Goal: Find specific page/section: Find specific page/section

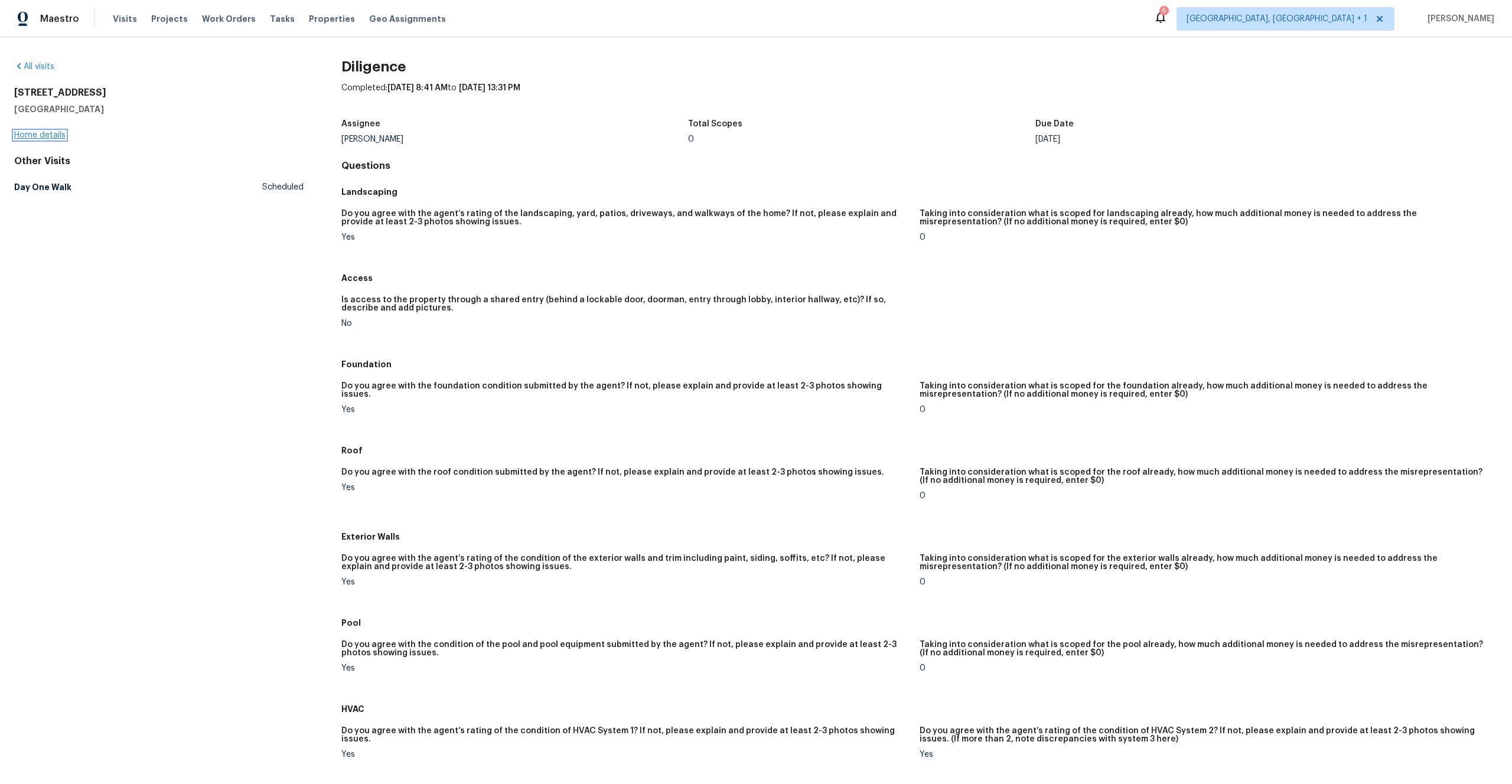
click at [55, 137] on link "Home details" at bounding box center [40, 135] width 52 height 8
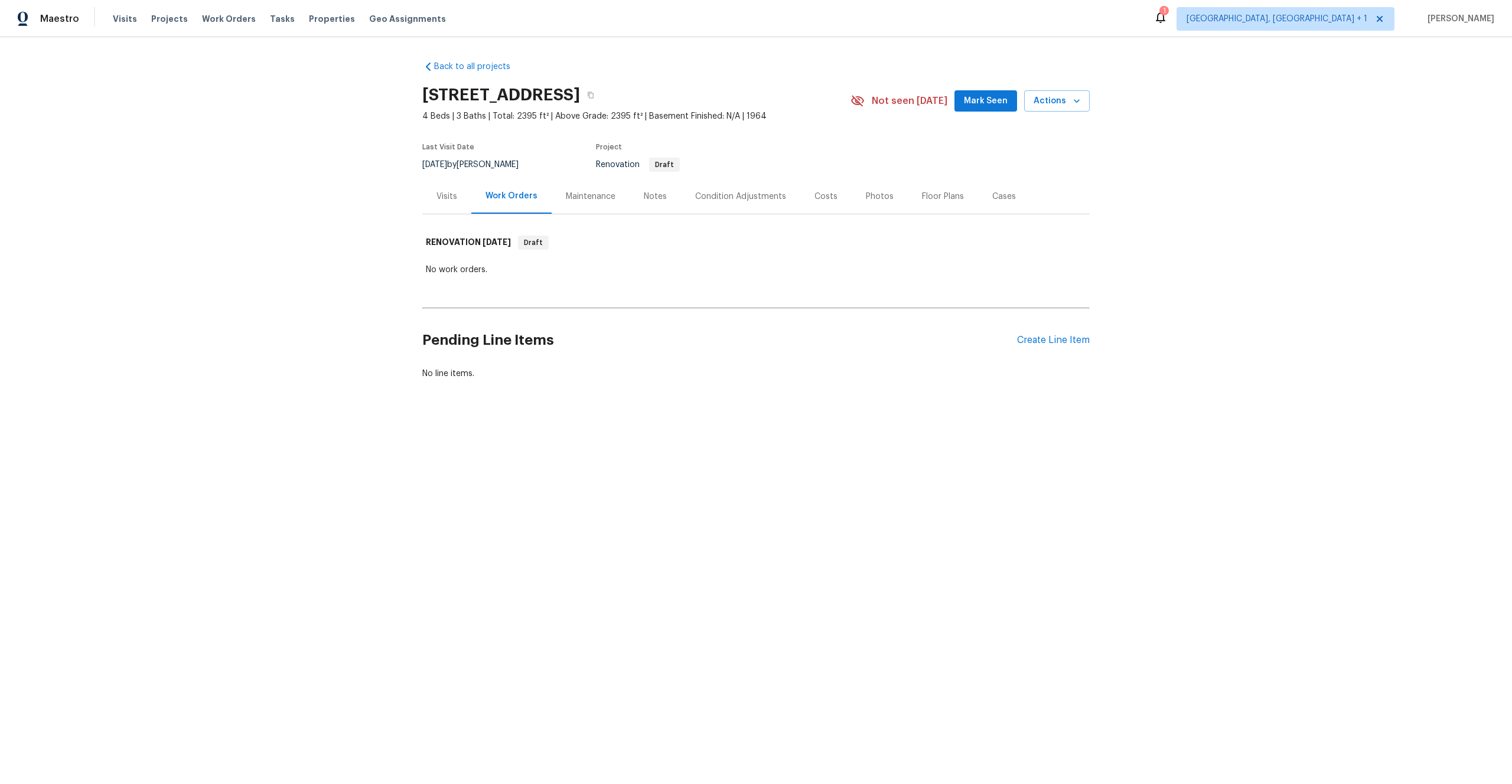
click at [446, 195] on div "Visits" at bounding box center [446, 196] width 21 height 12
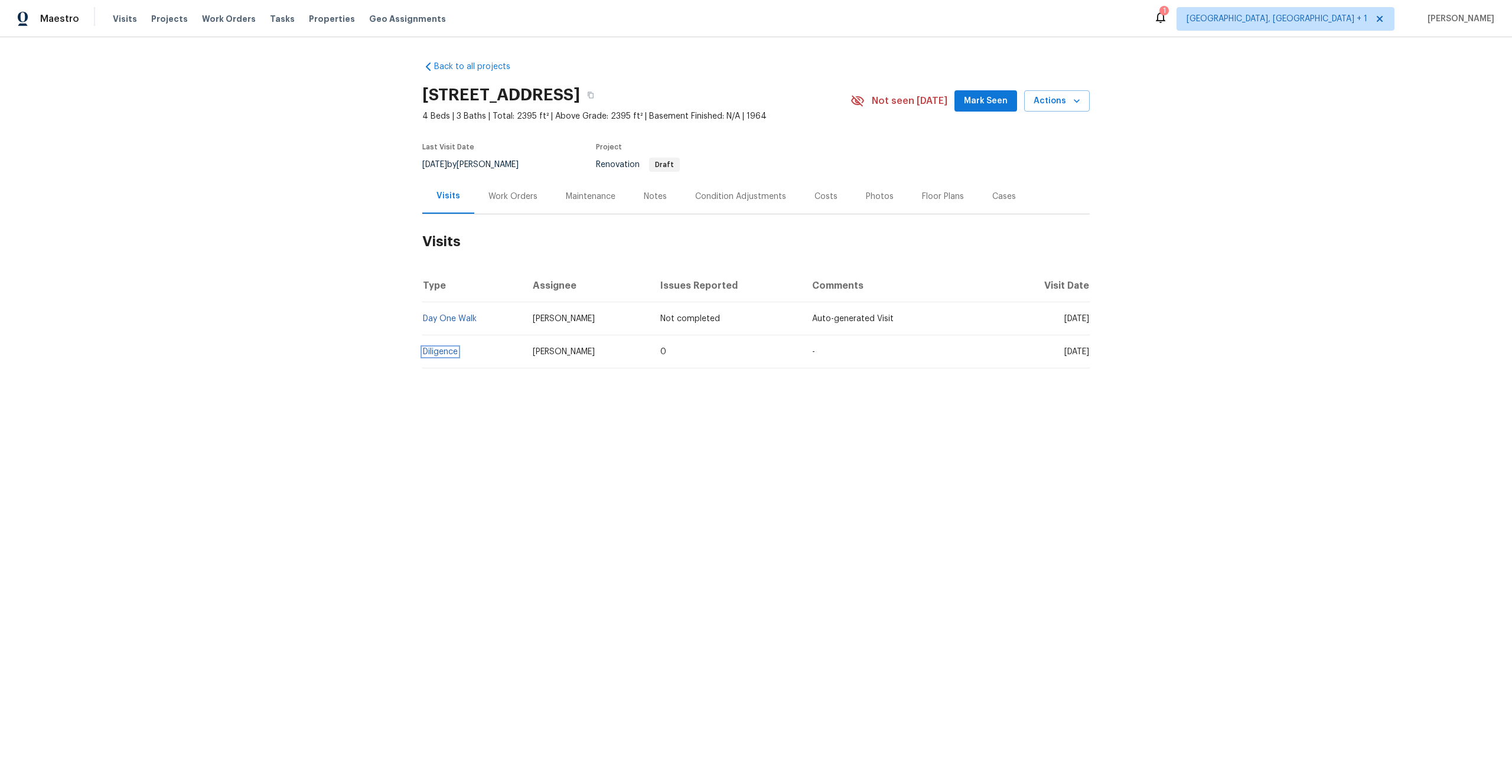
click at [447, 354] on link "Diligence" at bounding box center [440, 352] width 35 height 8
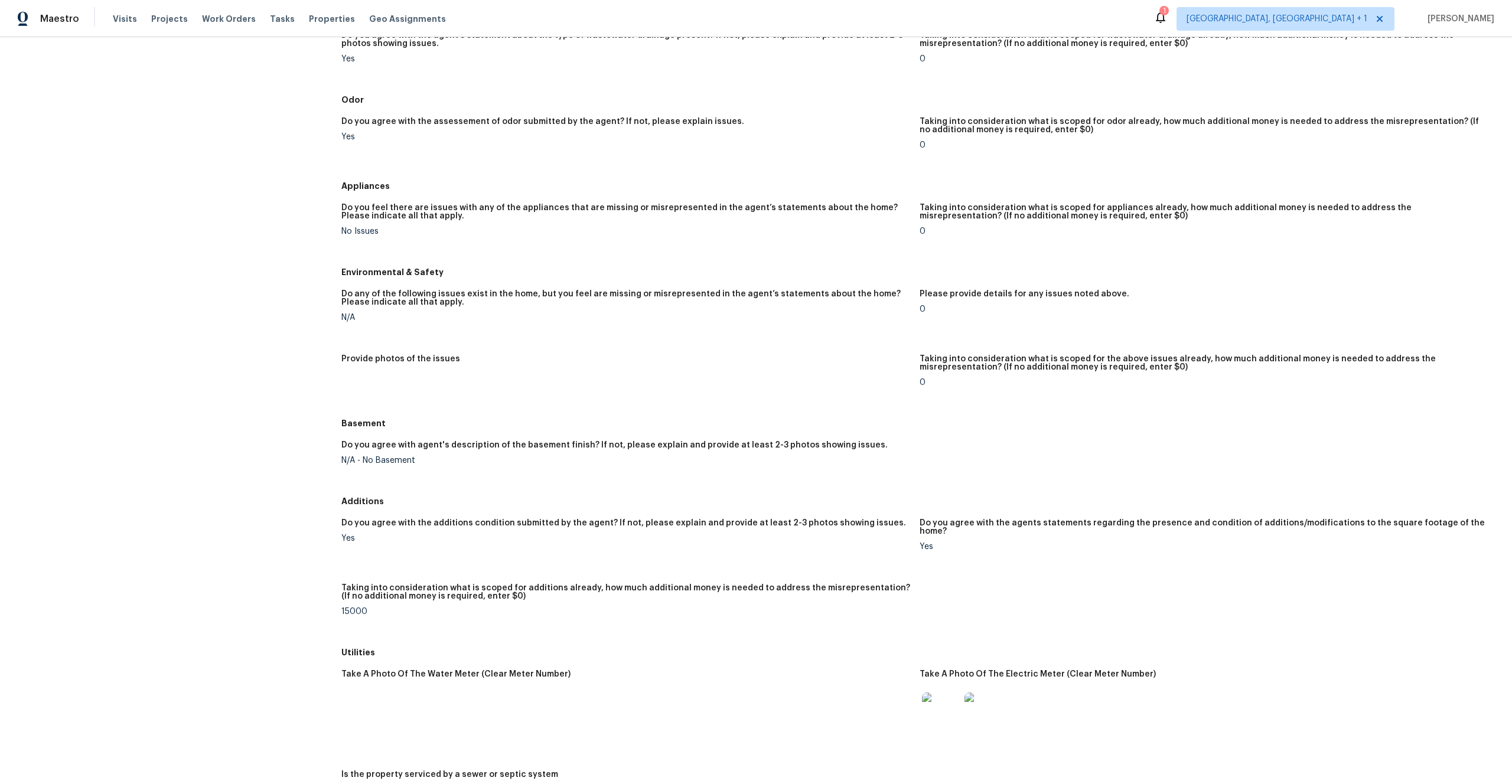
scroll to position [1149, 0]
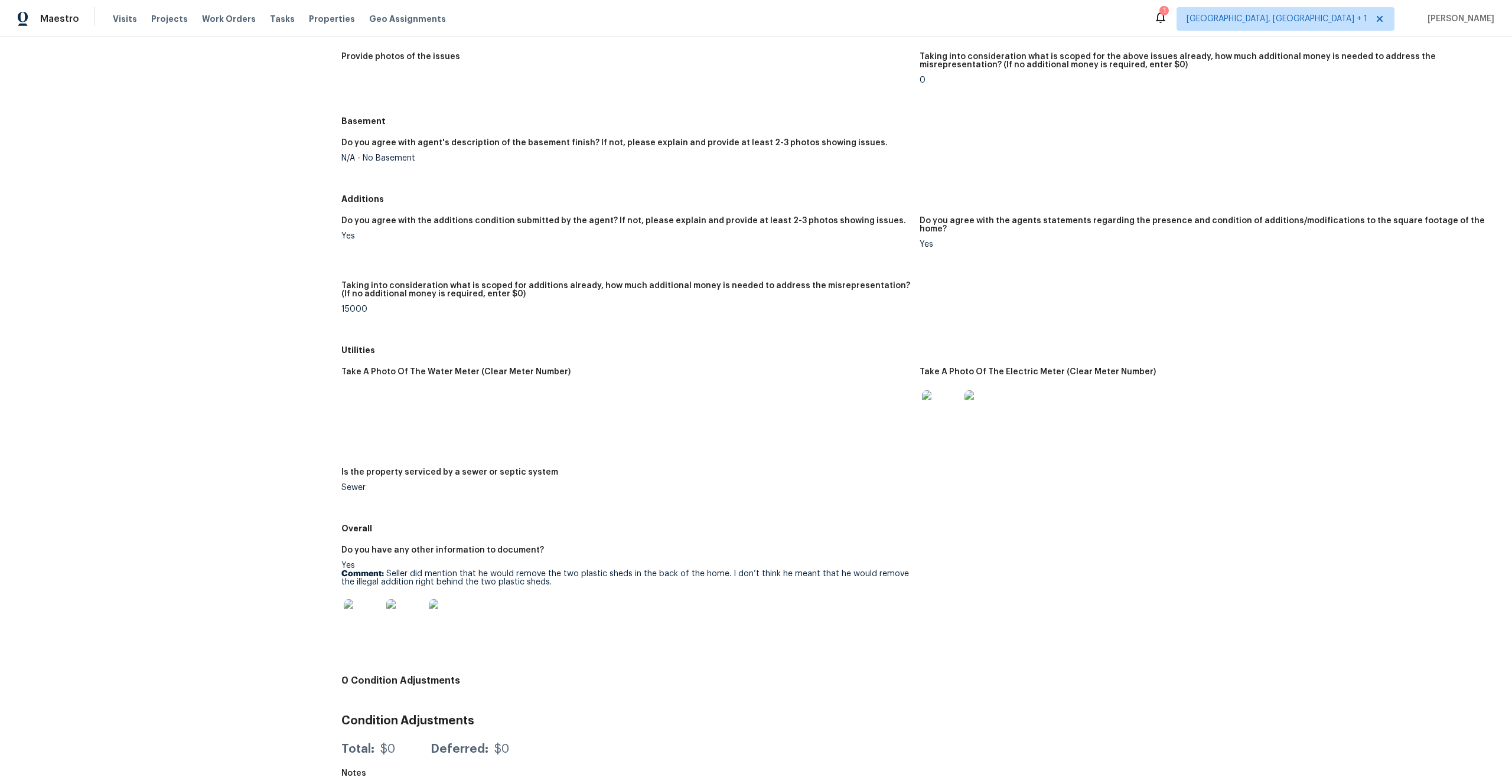
click at [950, 407] on img at bounding box center [941, 410] width 38 height 38
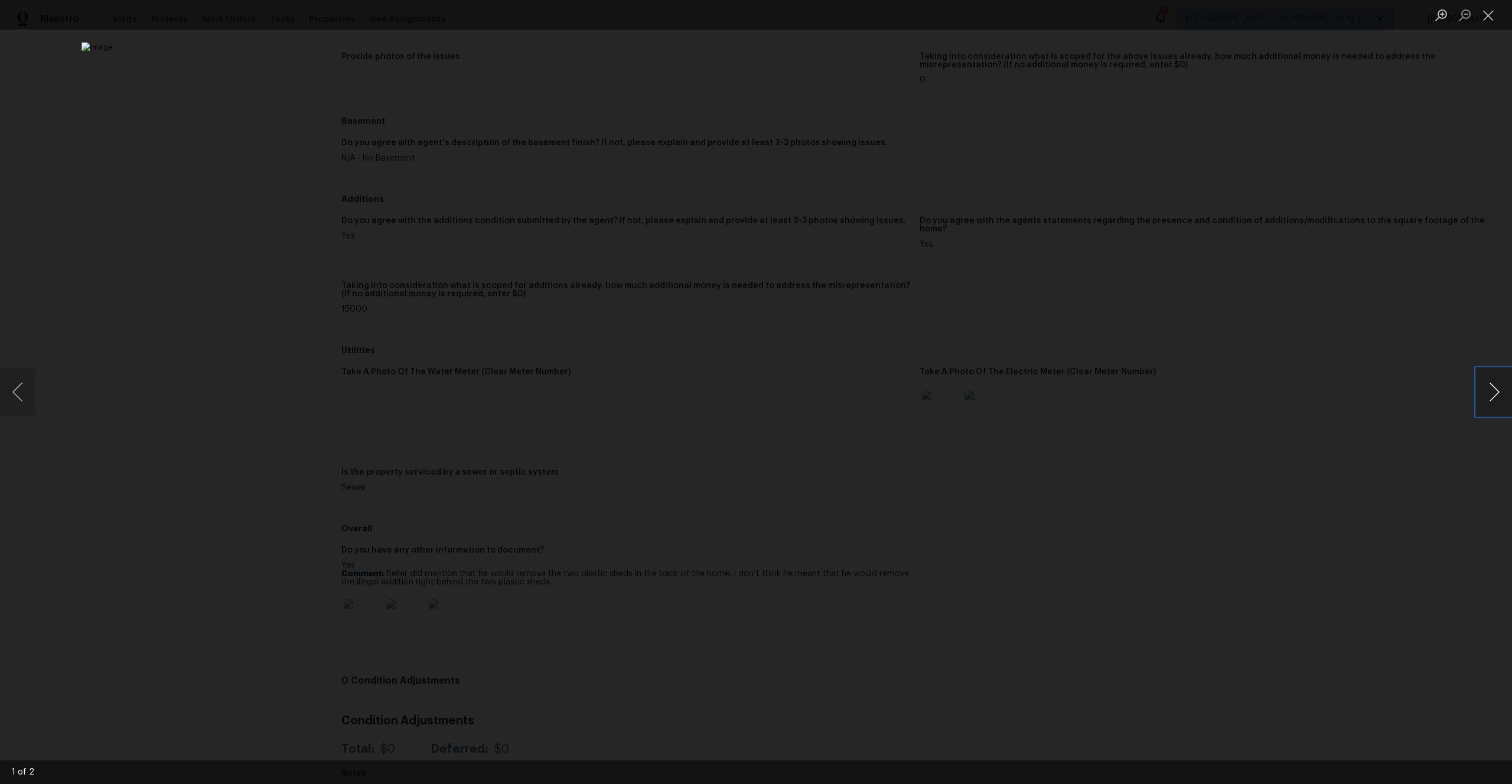
click at [1488, 392] on button "Next image" at bounding box center [1494, 392] width 36 height 47
click at [1489, 392] on button "Next image" at bounding box center [1494, 392] width 36 height 47
drag, startPoint x: 1360, startPoint y: 396, endPoint x: 1130, endPoint y: 418, distance: 231.0
click at [1359, 397] on div "Lightbox" at bounding box center [756, 392] width 1512 height 784
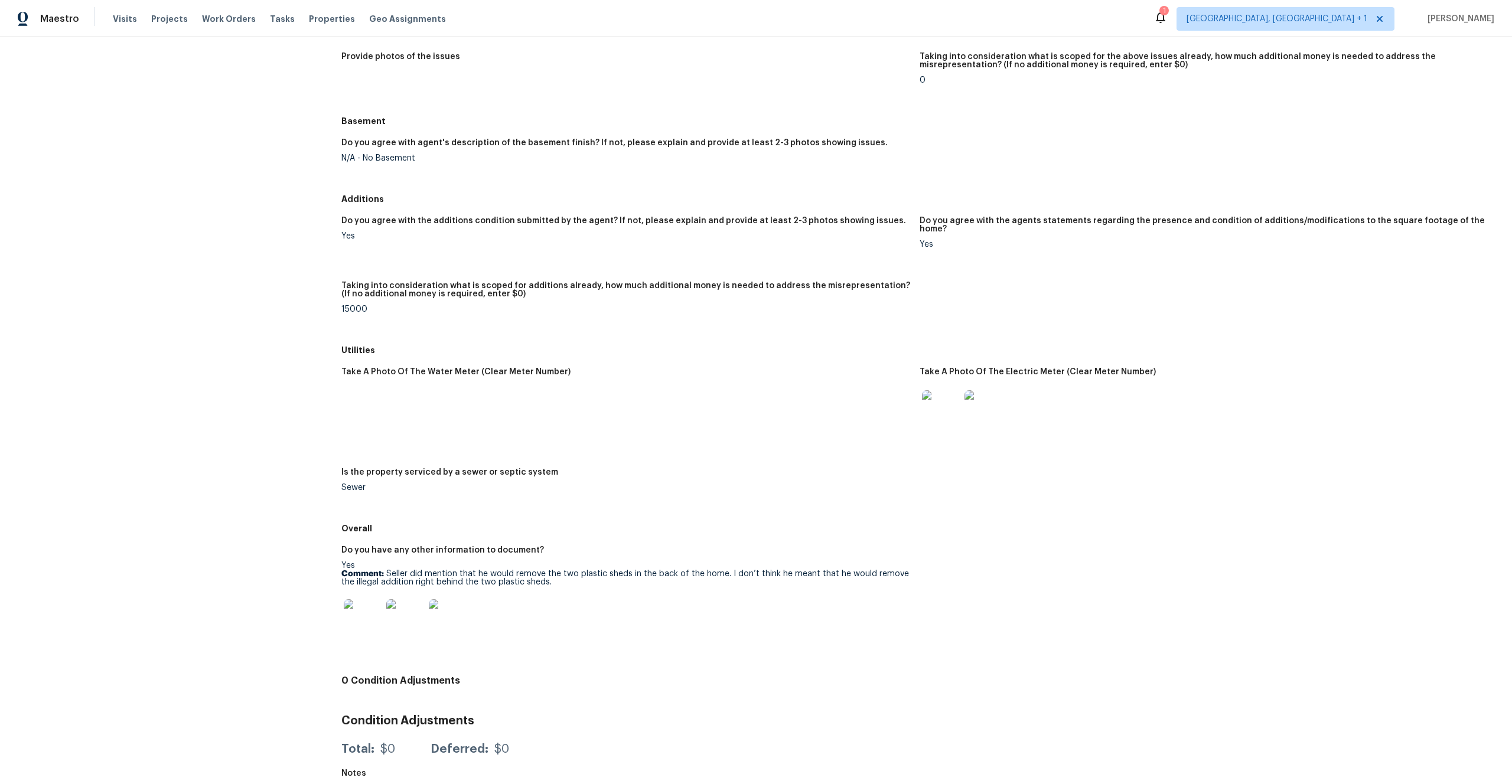
click at [353, 621] on img at bounding box center [363, 618] width 38 height 38
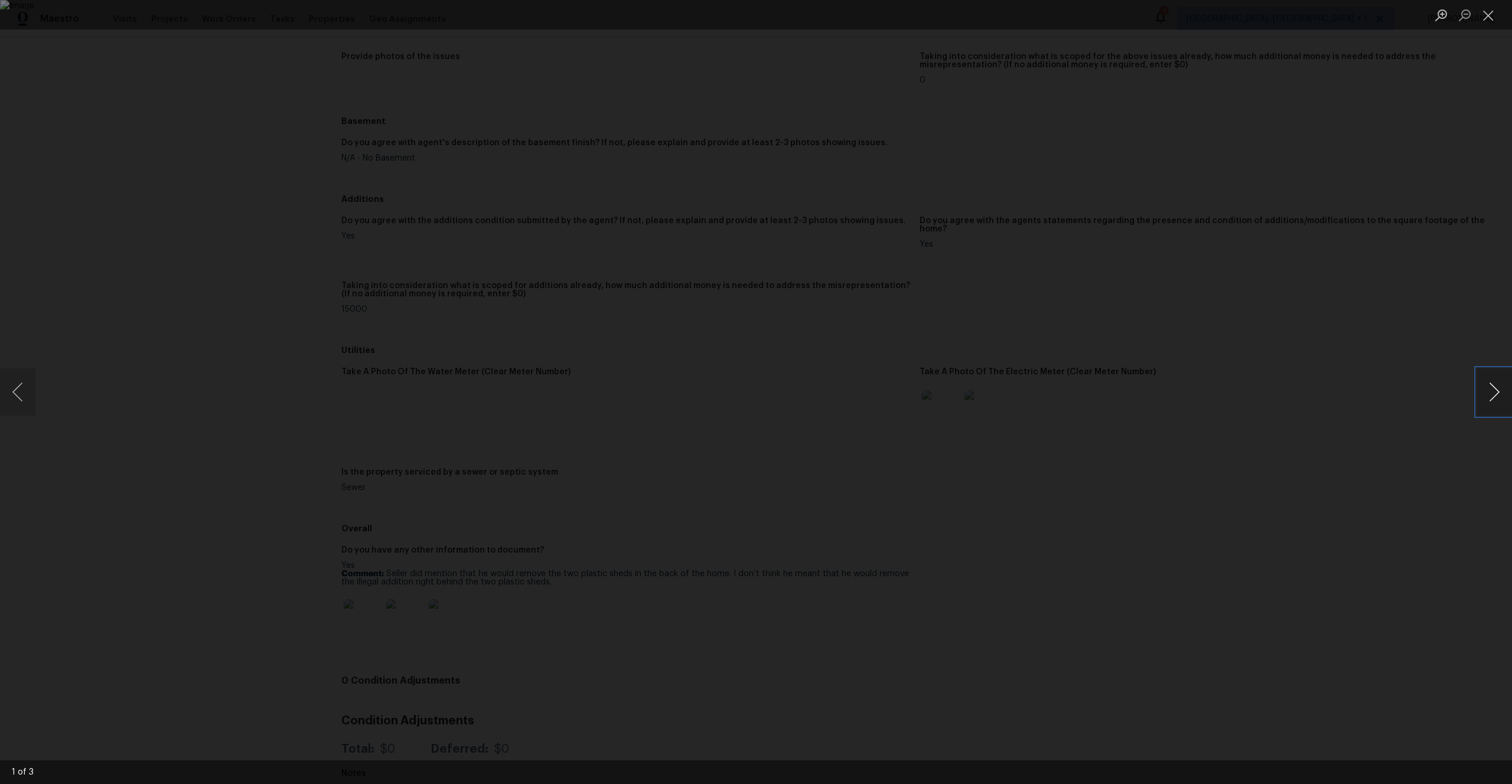
click at [1497, 396] on button "Next image" at bounding box center [1494, 392] width 36 height 47
click at [1494, 396] on button "Next image" at bounding box center [1494, 392] width 36 height 47
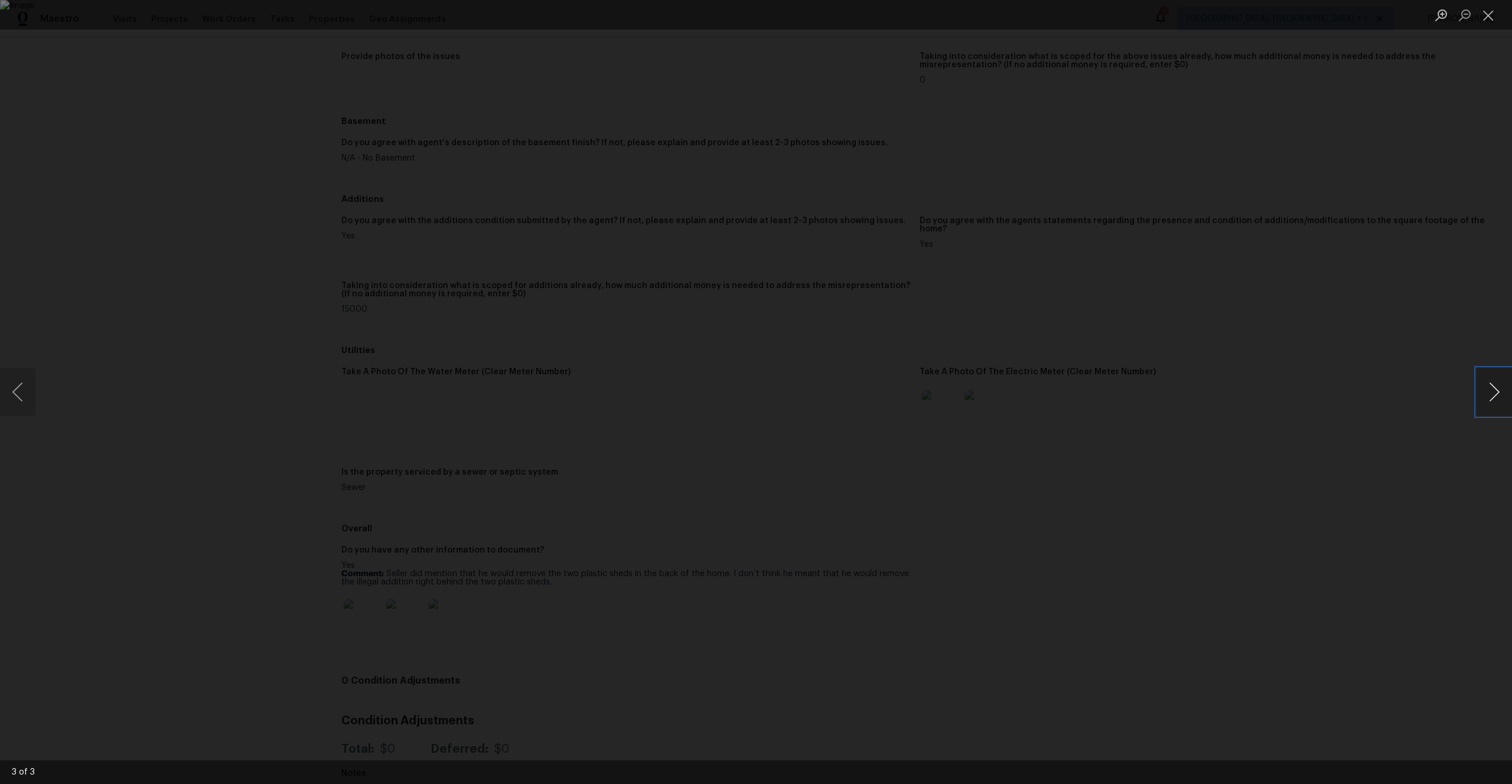
click at [1494, 396] on button "Next image" at bounding box center [1494, 392] width 36 height 47
click at [1162, 378] on div "Lightbox" at bounding box center [756, 392] width 1512 height 784
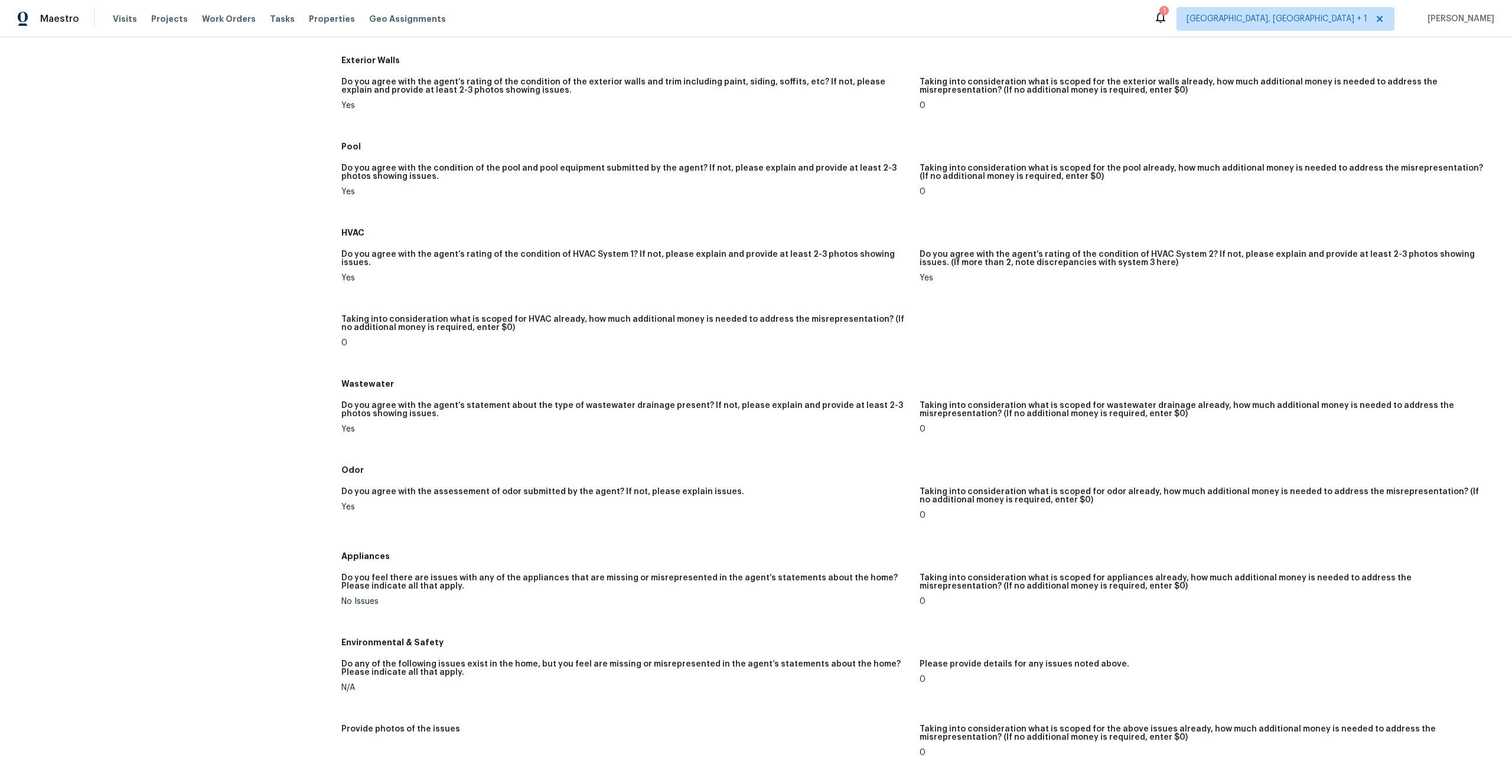
scroll to position [0, 0]
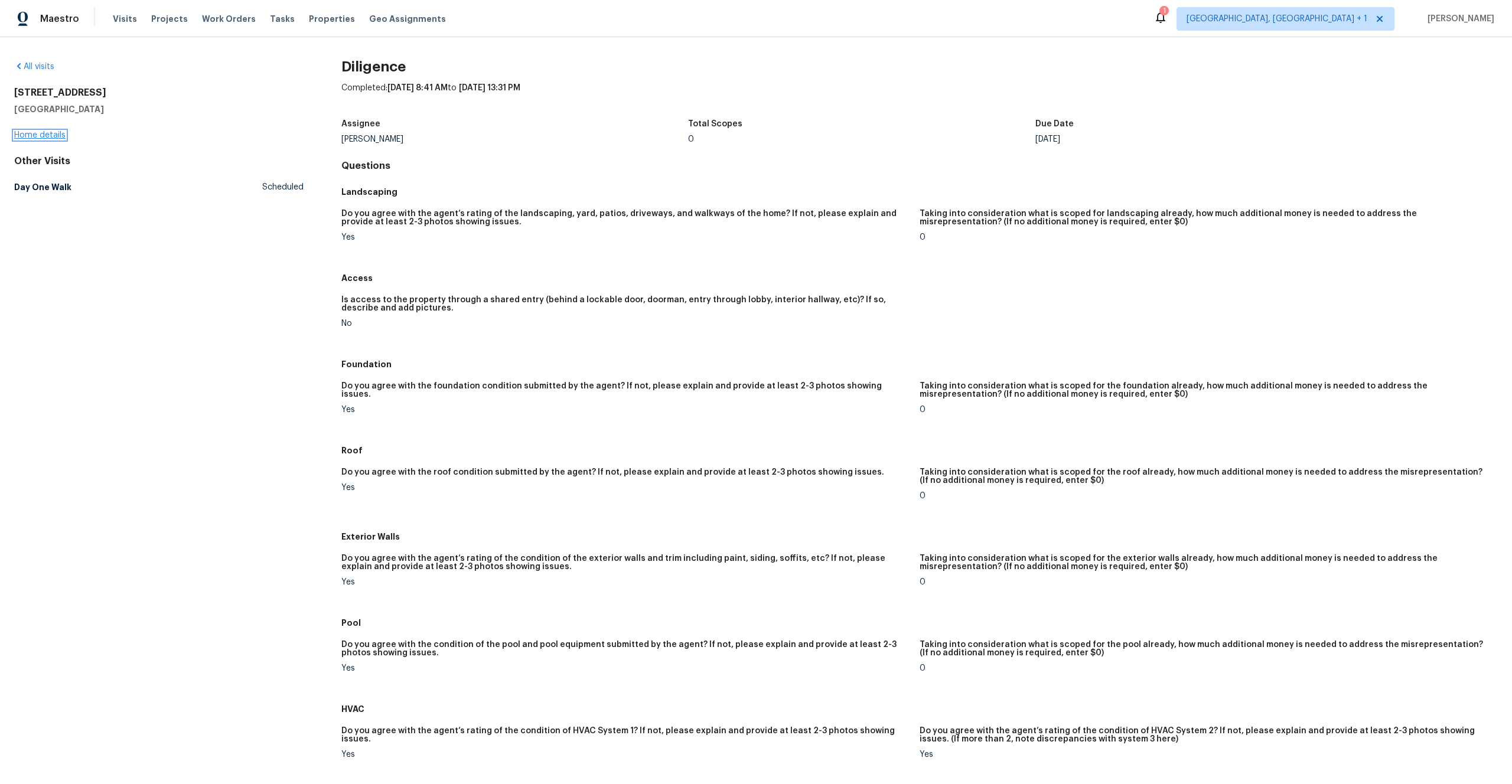
click at [27, 132] on link "Home details" at bounding box center [40, 135] width 52 height 8
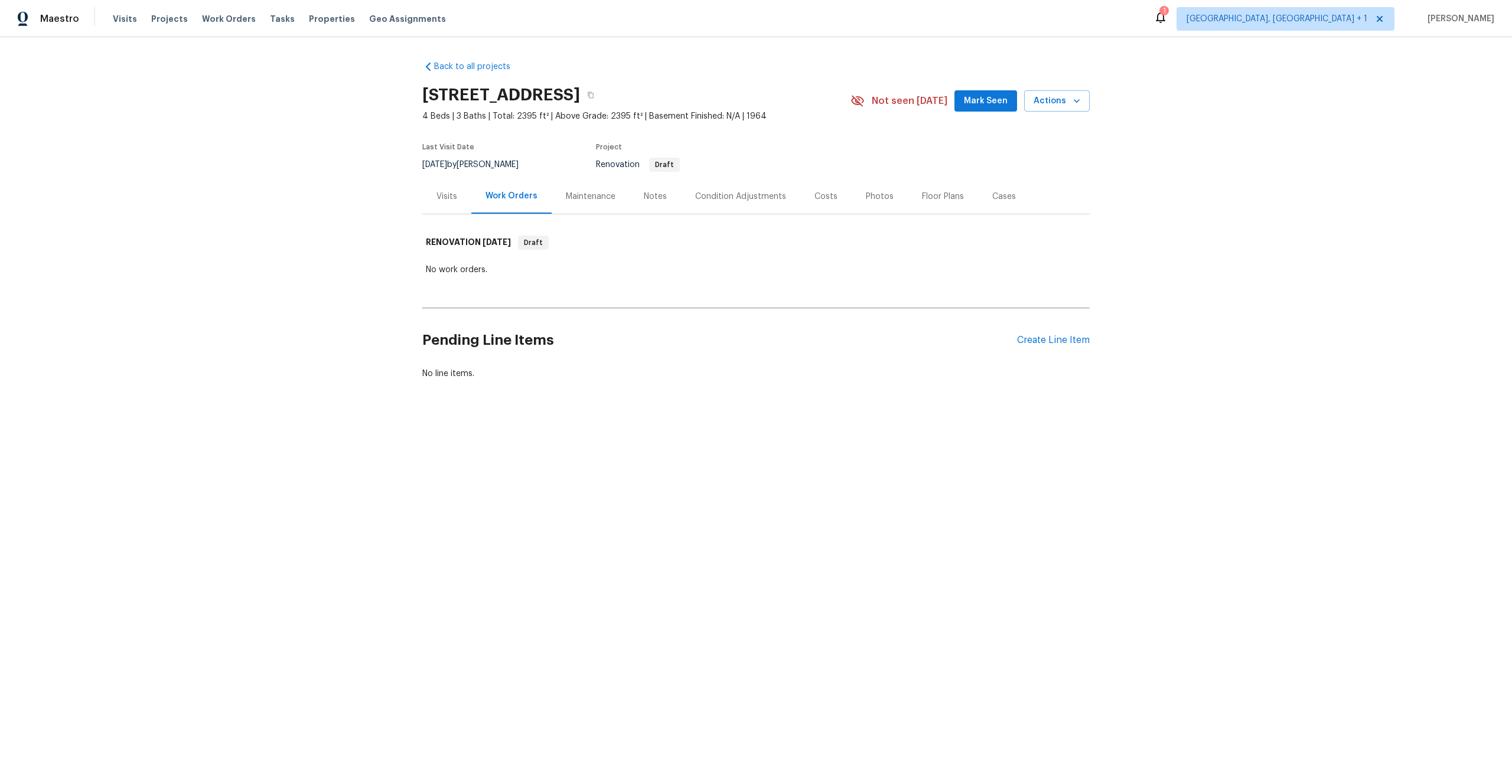
click at [942, 198] on div "Floor Plans" at bounding box center [943, 196] width 42 height 12
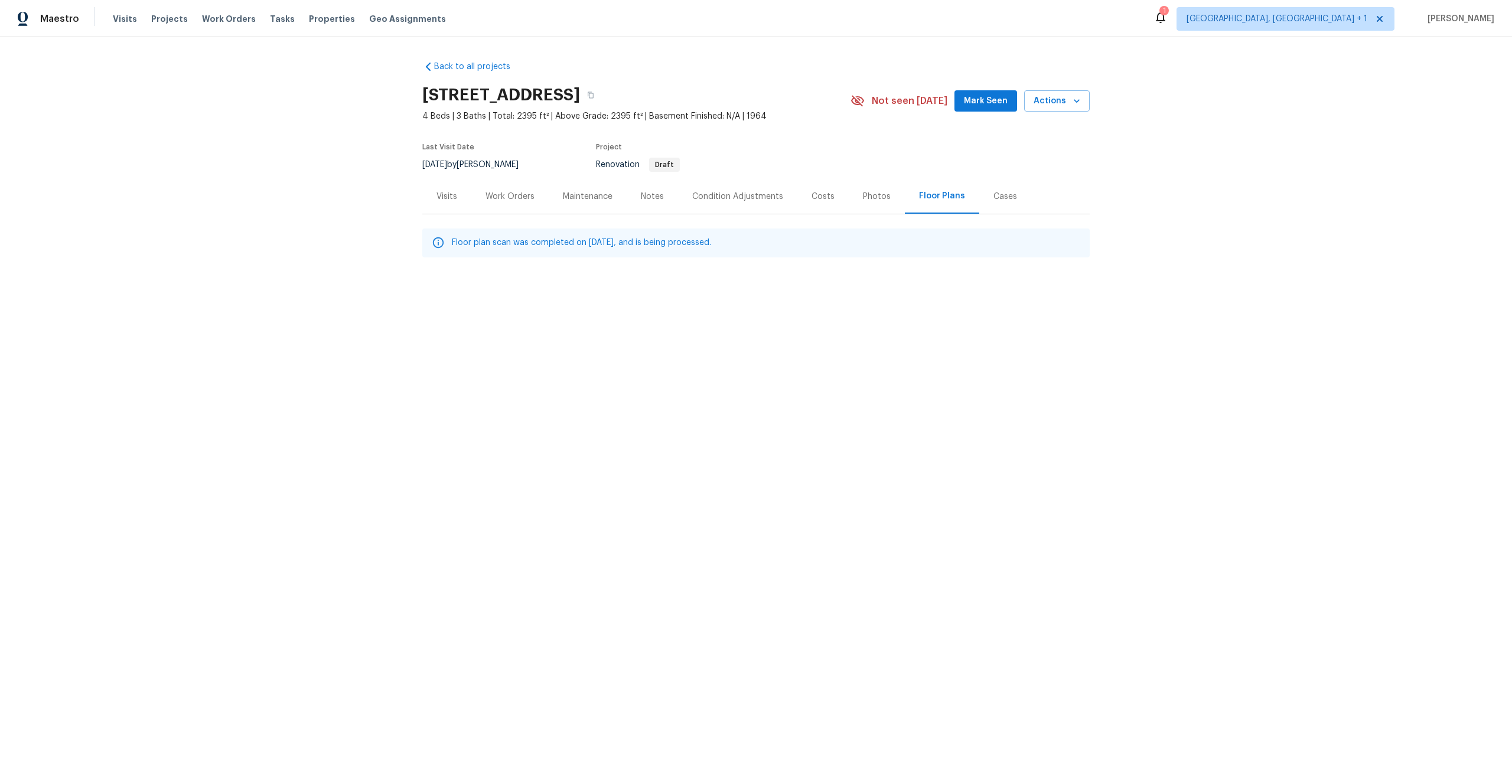
click at [522, 198] on div "Work Orders" at bounding box center [510, 196] width 49 height 12
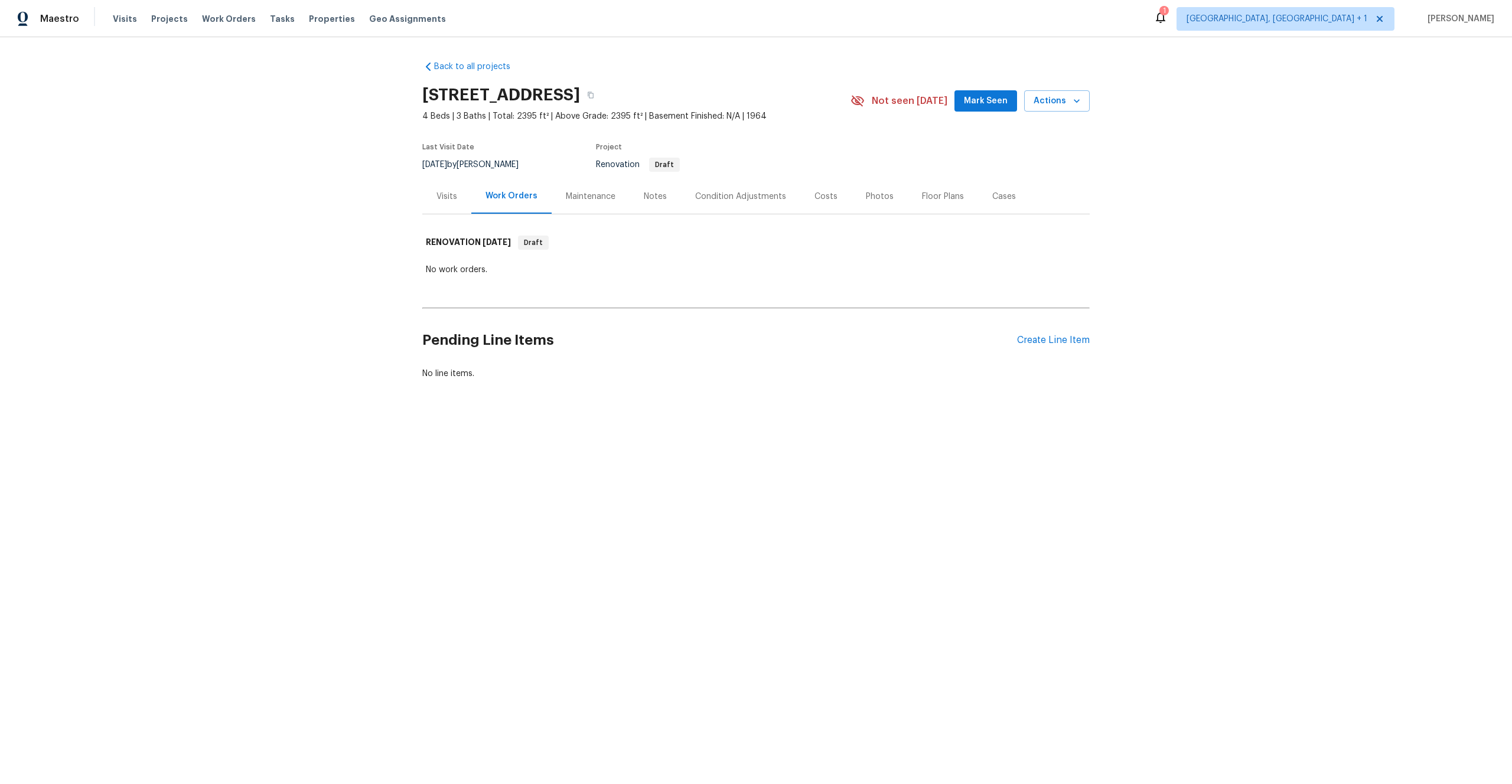
click at [455, 201] on div "Visits" at bounding box center [446, 196] width 21 height 12
